Goal: Entertainment & Leisure: Consume media (video, audio)

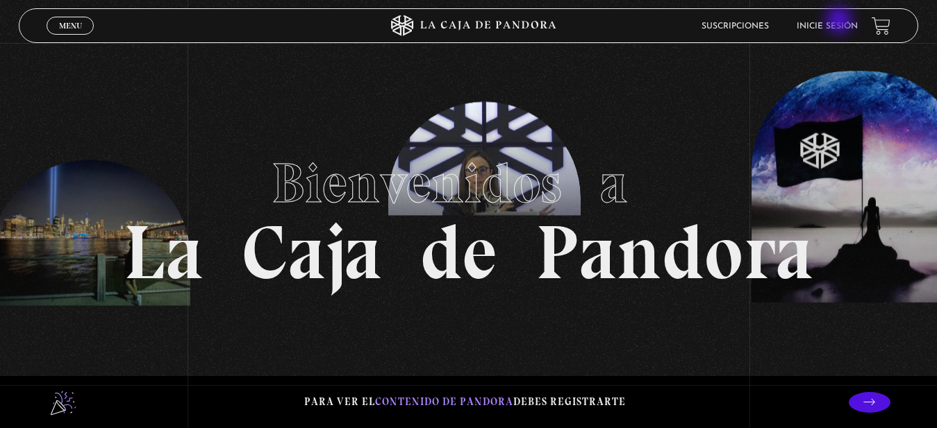
click at [840, 22] on li "Inicie sesión" at bounding box center [826, 26] width 61 height 22
click at [827, 26] on link "Inicie sesión" at bounding box center [826, 26] width 61 height 8
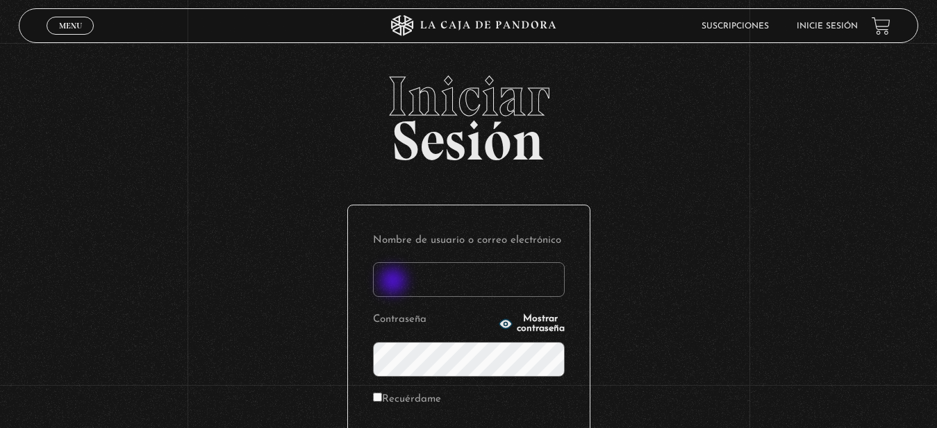
click at [394, 283] on input "Nombre de usuario o correo electrónico" at bounding box center [469, 279] width 192 height 35
type input "11260517"
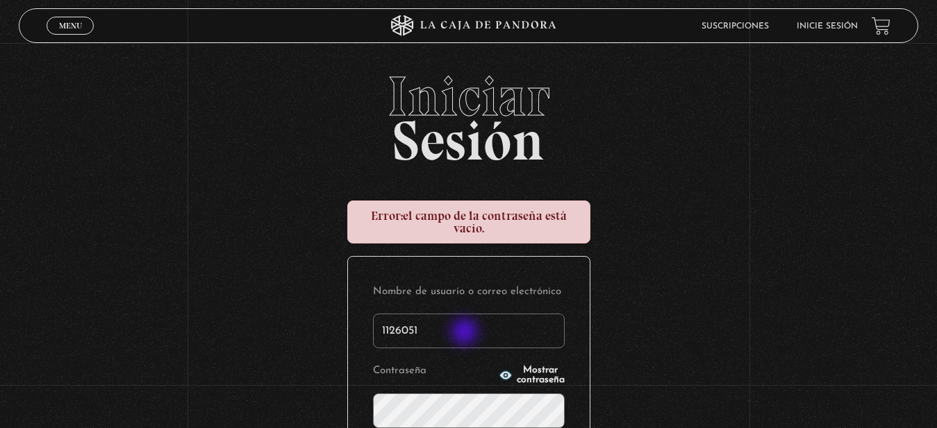
click at [466, 333] on input "1126051" at bounding box center [469, 331] width 192 height 35
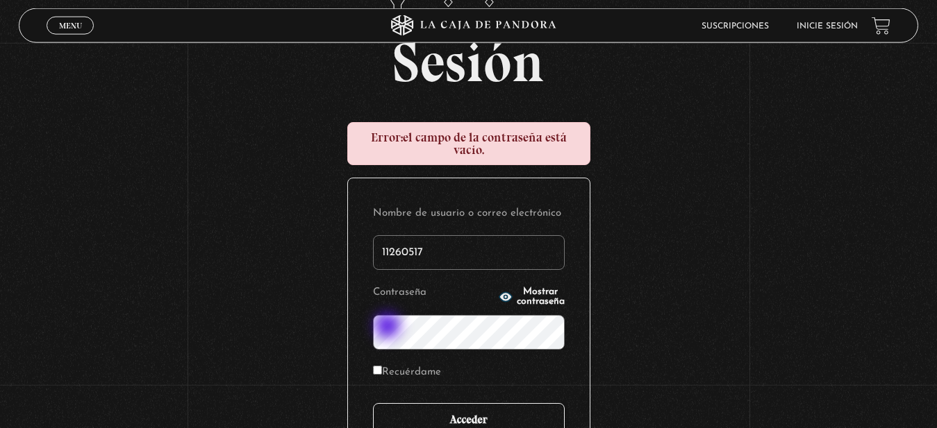
scroll to position [142, 0]
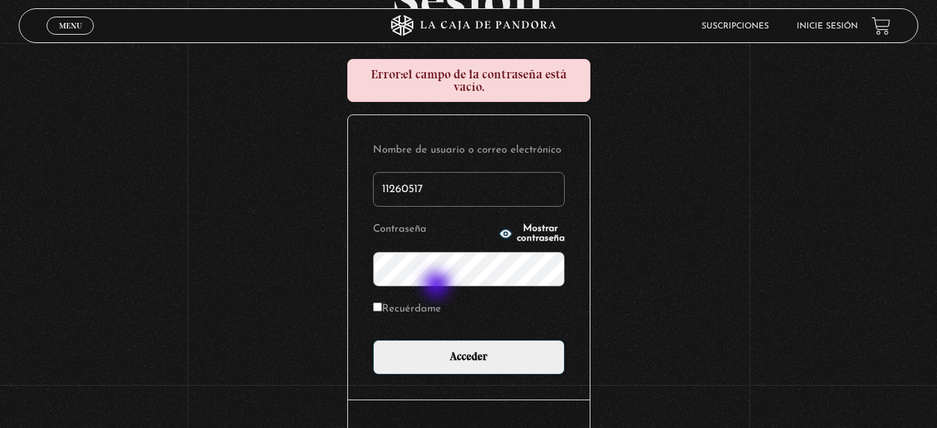
type input "11260517"
click at [517, 235] on span "Mostrar contraseña" at bounding box center [541, 233] width 48 height 19
click at [382, 310] on input "Recuérdame" at bounding box center [377, 307] width 9 height 9
checkbox input "true"
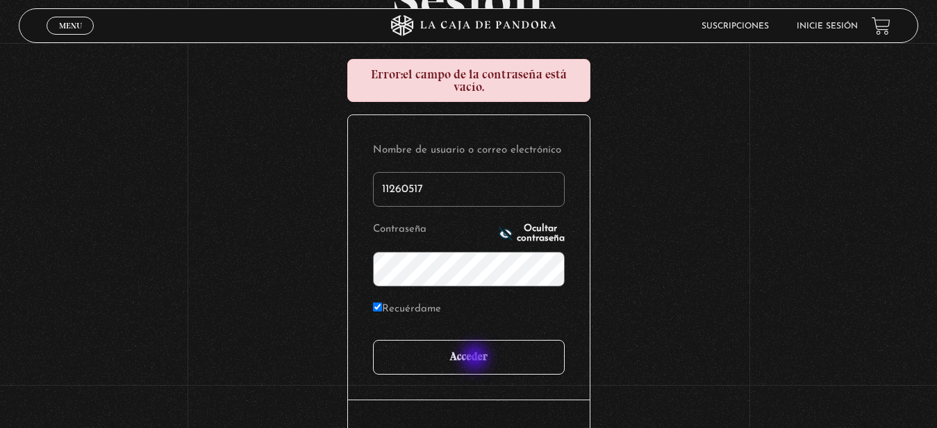
click at [476, 358] on input "Acceder" at bounding box center [469, 357] width 192 height 35
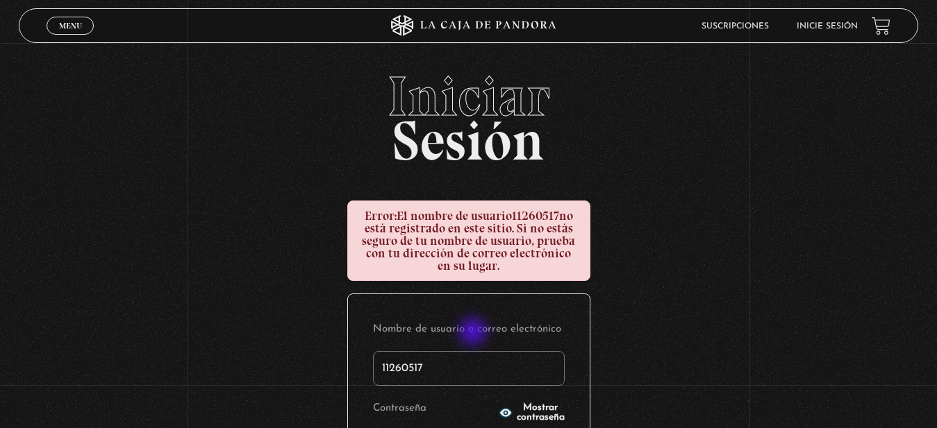
scroll to position [142, 0]
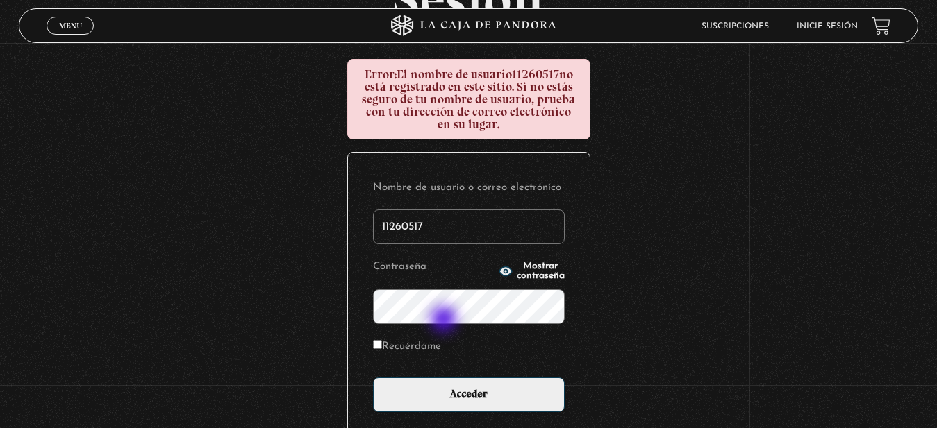
click at [373, 378] on input "Acceder" at bounding box center [469, 395] width 192 height 35
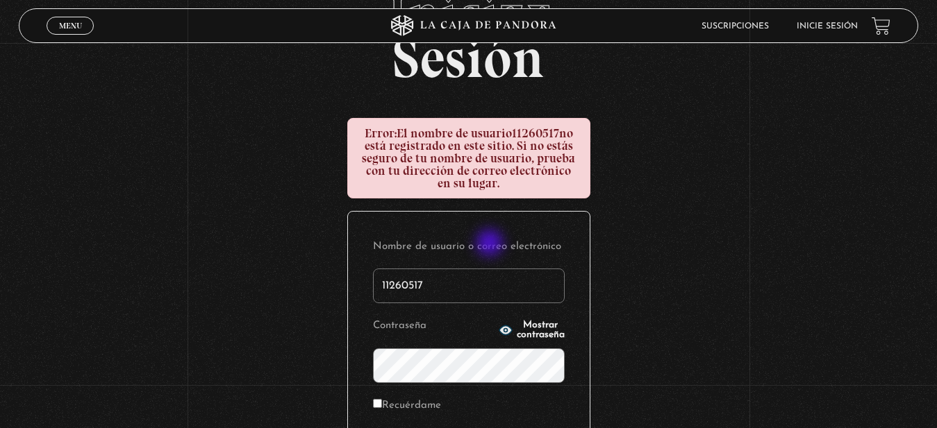
scroll to position [142, 0]
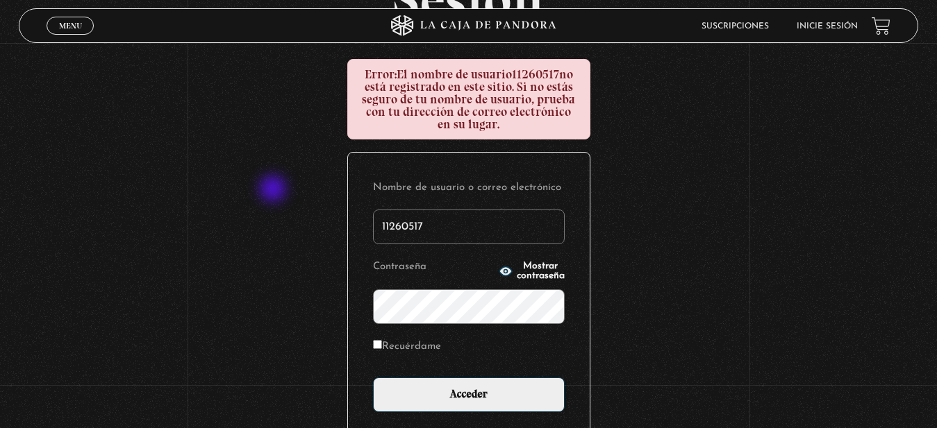
drag, startPoint x: 491, startPoint y: 232, endPoint x: 274, endPoint y: 190, distance: 220.6
click at [373, 210] on input "11260517" at bounding box center [469, 227] width 192 height 35
type input "V"
type input "gmvane@gmail.com"
click at [390, 342] on label "Recuérdame" at bounding box center [407, 348] width 68 height 22
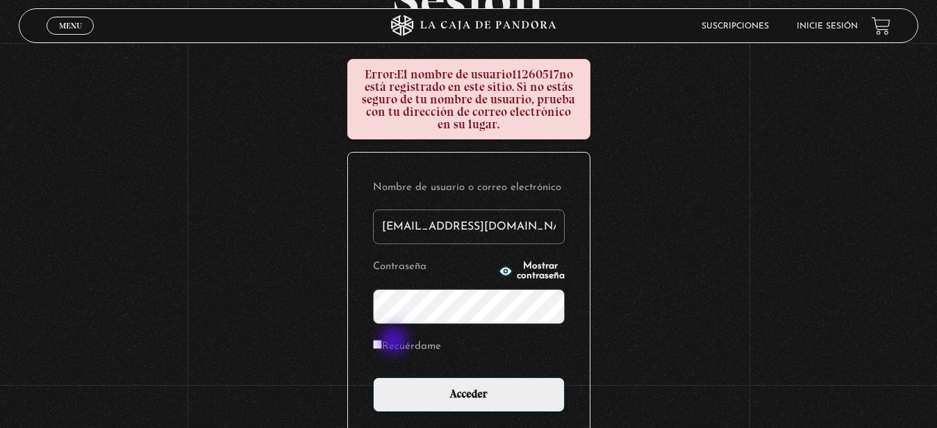
click at [382, 342] on input "Recuérdame" at bounding box center [377, 344] width 9 height 9
checkbox input "true"
click at [517, 276] on span "Mostrar contraseña" at bounding box center [541, 271] width 48 height 19
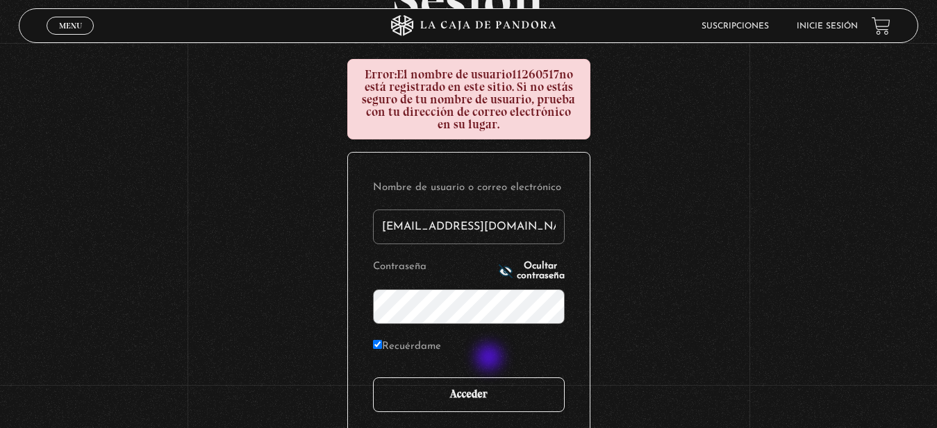
click at [485, 379] on input "Acceder" at bounding box center [469, 395] width 192 height 35
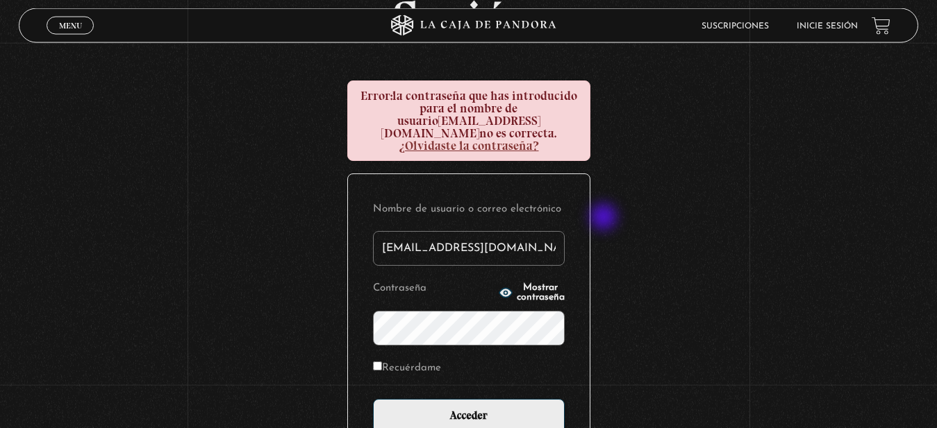
scroll to position [142, 0]
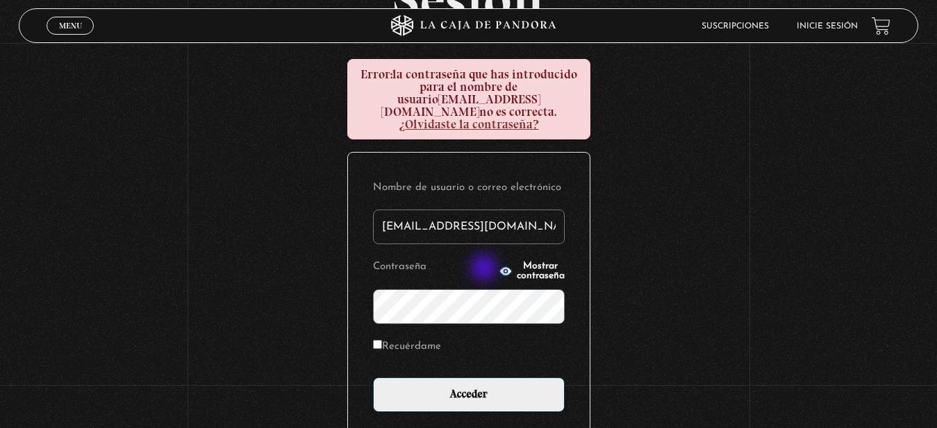
click at [517, 262] on span "Mostrar contraseña" at bounding box center [541, 271] width 48 height 19
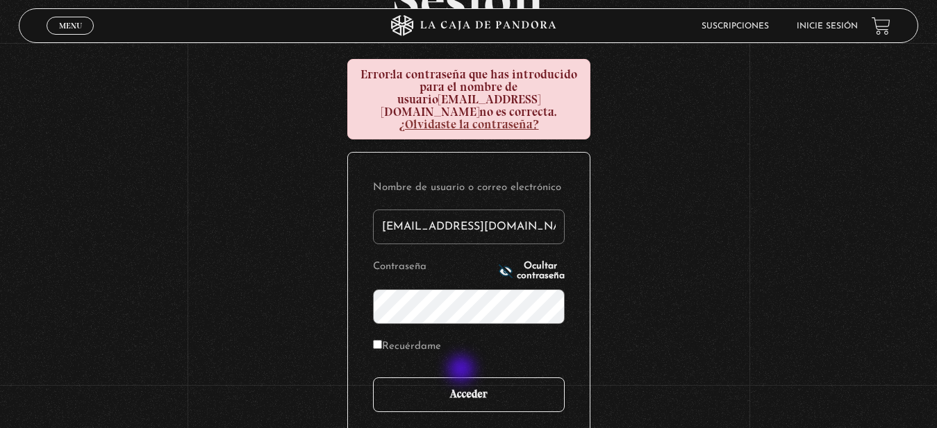
click at [462, 378] on input "Acceder" at bounding box center [469, 395] width 192 height 35
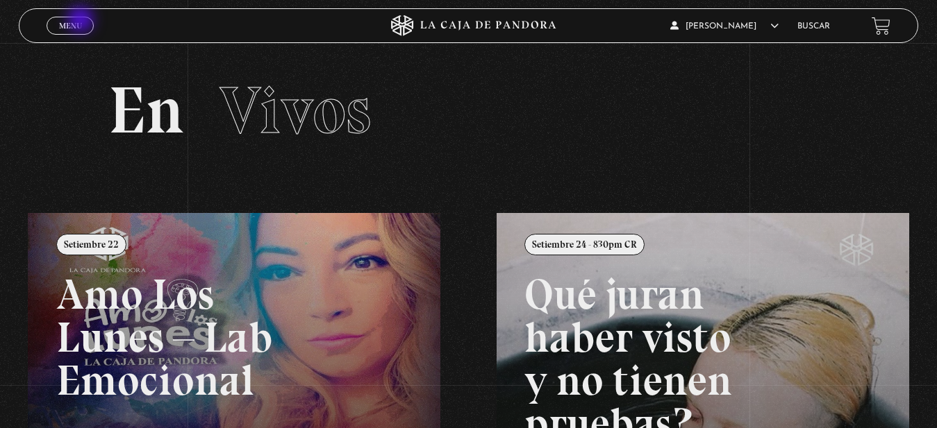
click at [82, 21] on link "Menu Cerrar" at bounding box center [70, 26] width 47 height 18
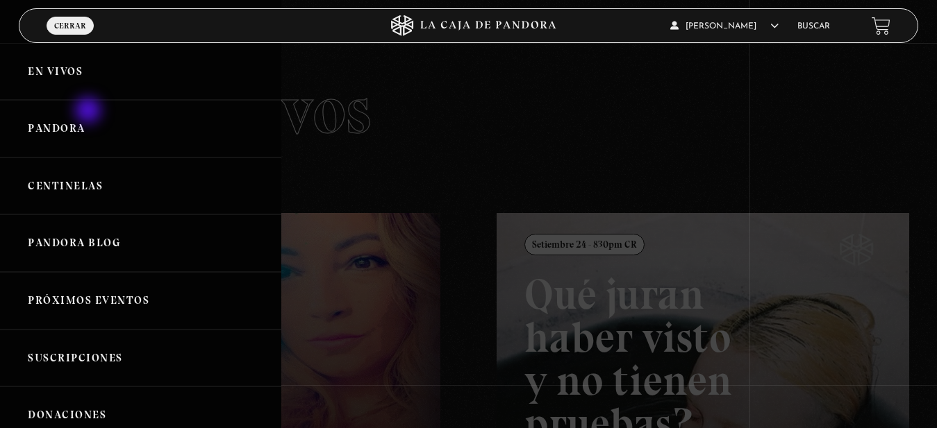
click at [76, 123] on link "Pandora" at bounding box center [140, 129] width 281 height 58
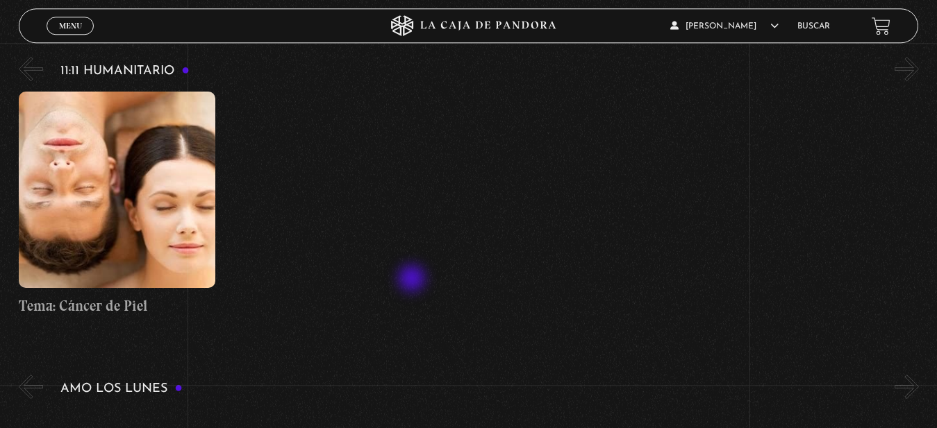
scroll to position [5028, 0]
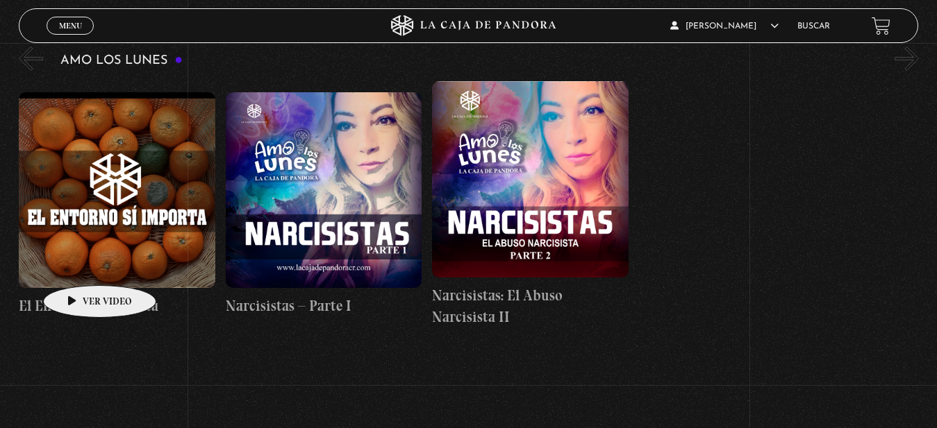
click at [78, 265] on figure at bounding box center [117, 190] width 196 height 196
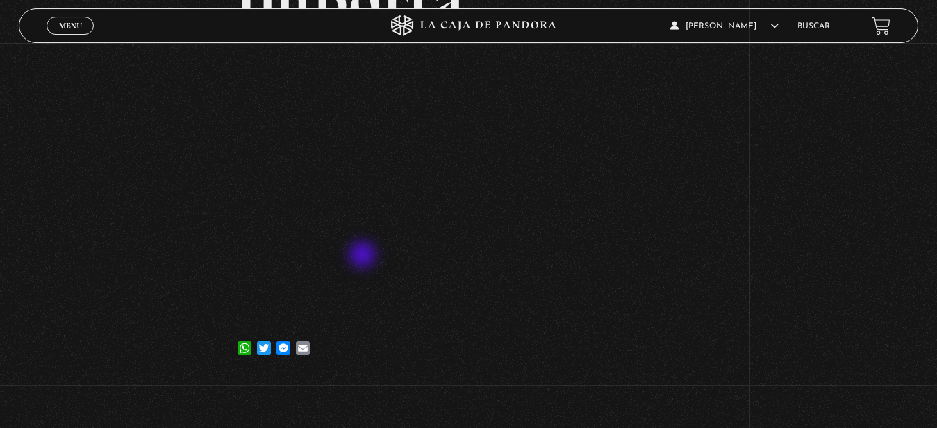
scroll to position [212, 0]
click at [738, 265] on div "Volver [DATE] El Entorno Sí Importa WhatsApp Twitter Messenger Email" at bounding box center [468, 104] width 937 height 546
